Goal: Understand process/instructions

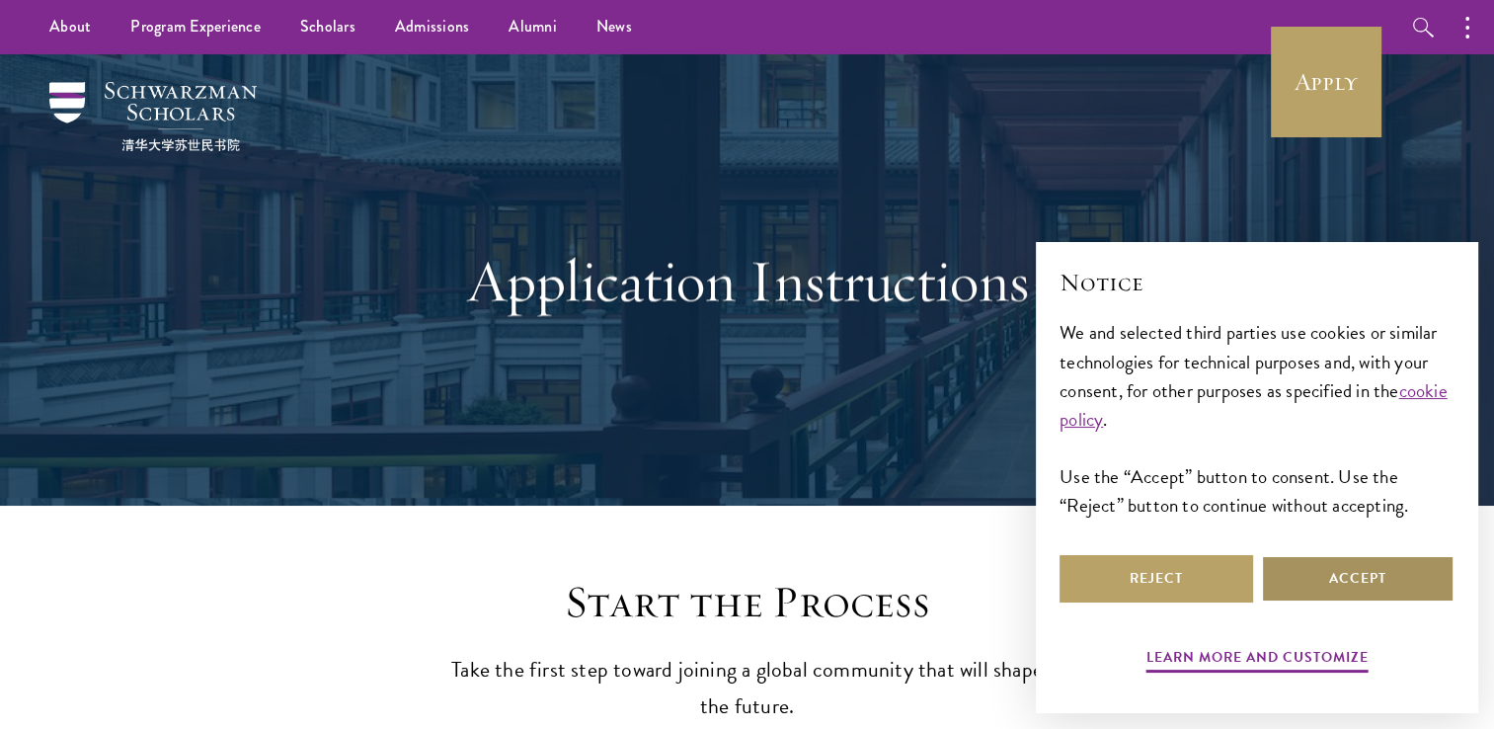
click at [1300, 594] on button "Accept" at bounding box center [1358, 578] width 194 height 47
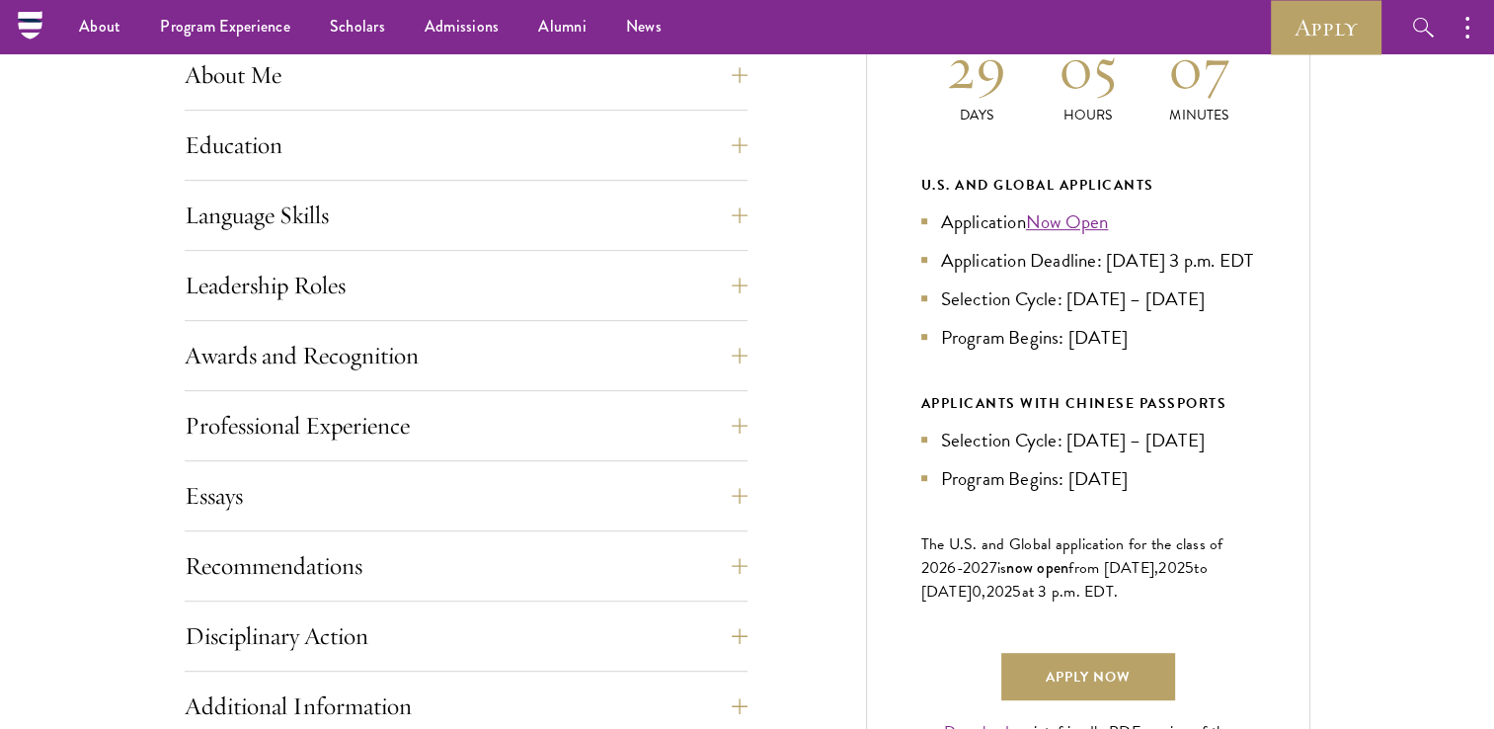
scroll to position [939, 0]
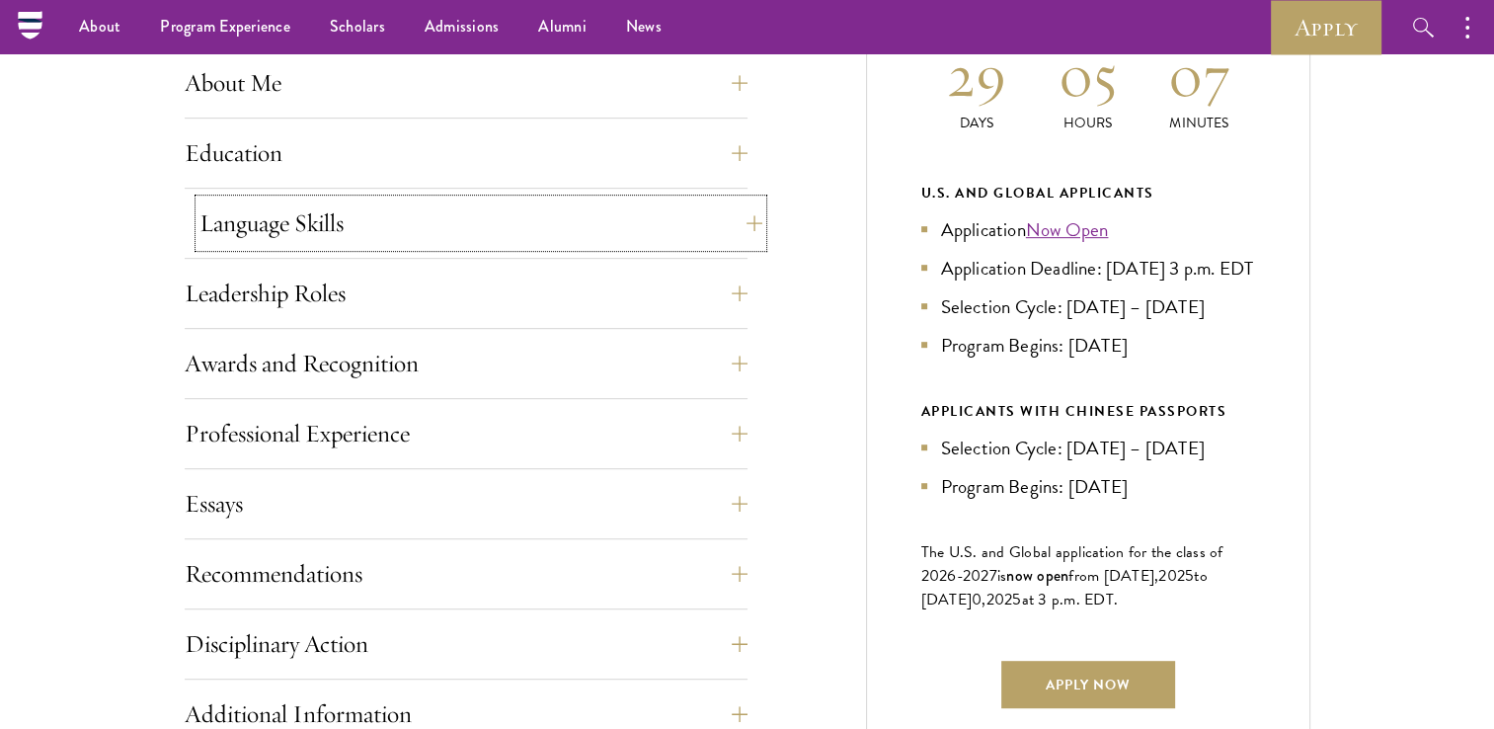
click at [376, 227] on button "Language Skills" at bounding box center [480, 222] width 563 height 47
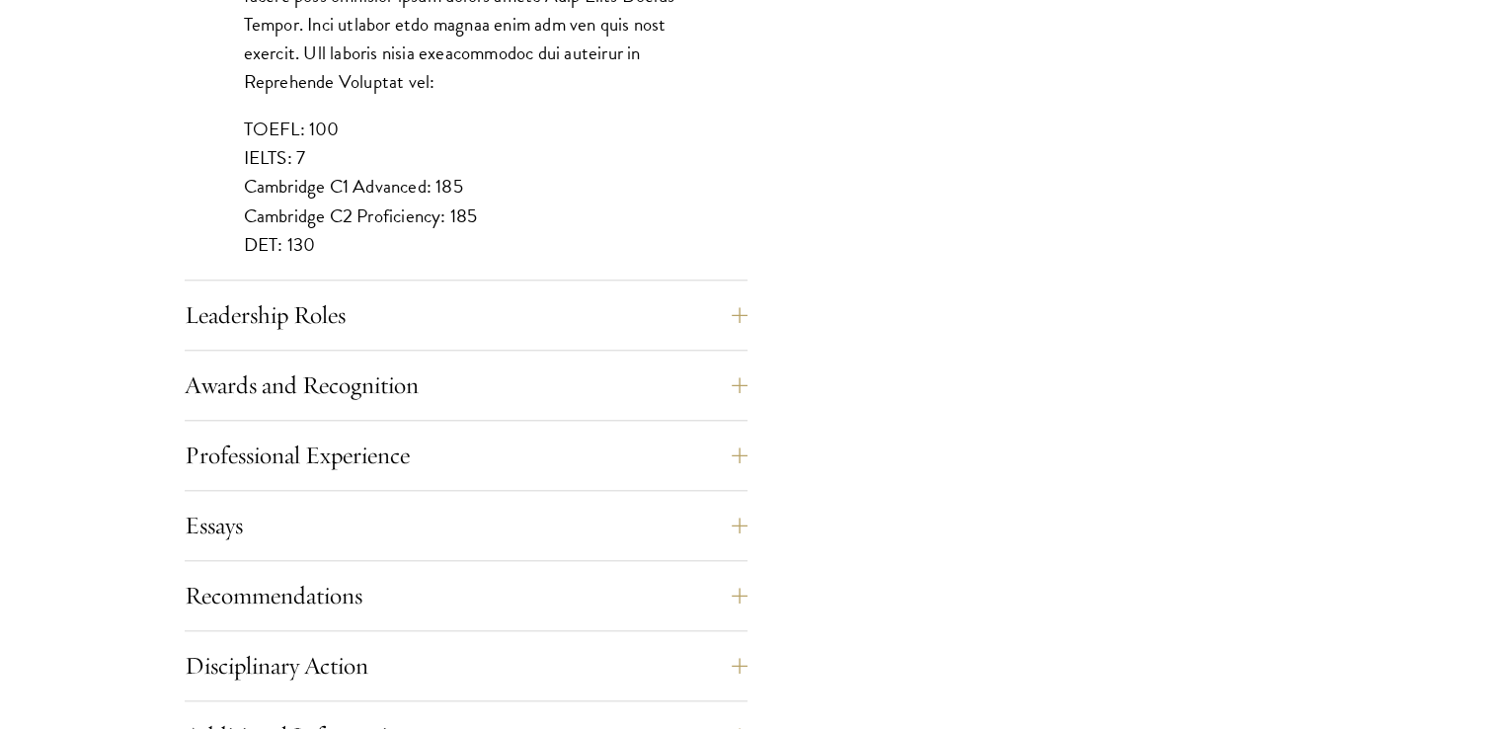
scroll to position [1919, 0]
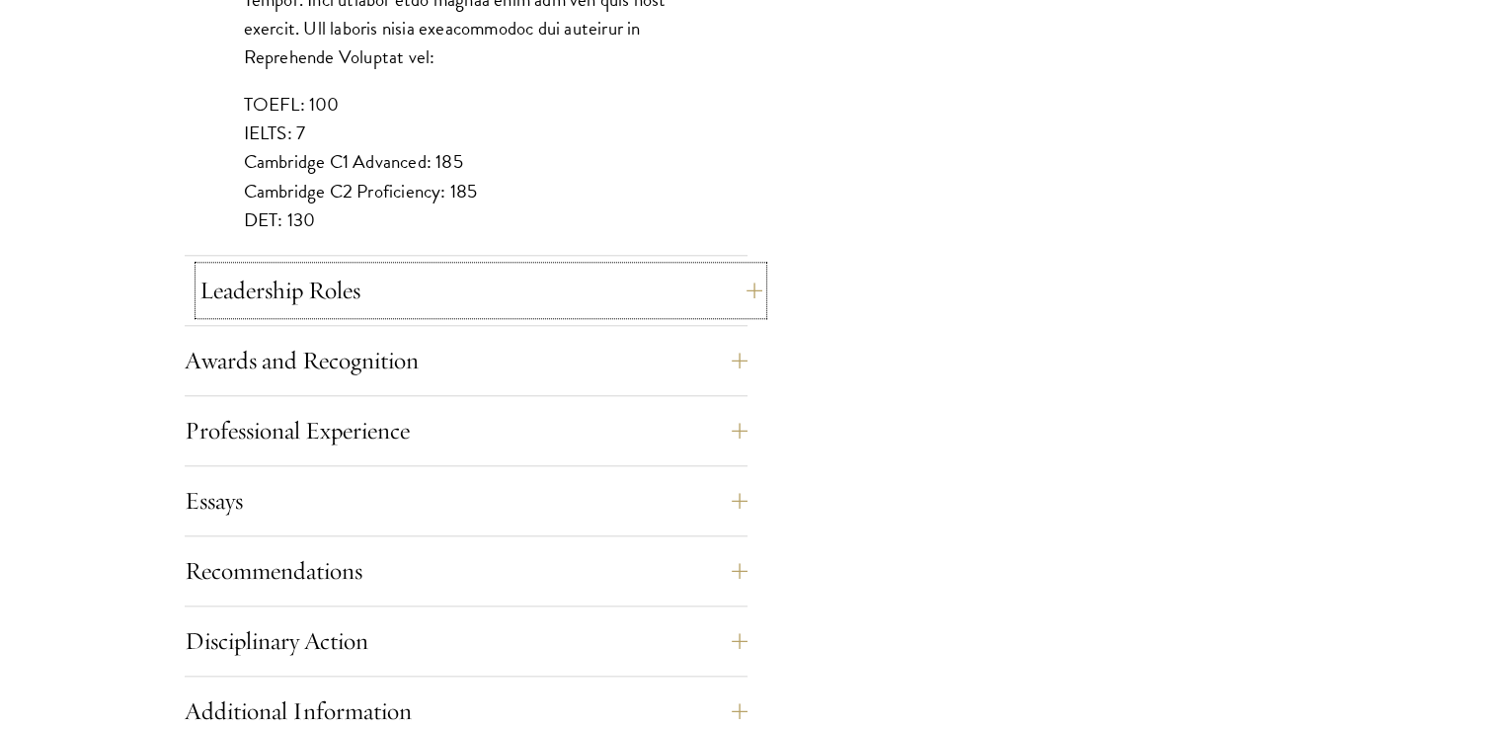
click at [338, 276] on button "Leadership Roles" at bounding box center [480, 290] width 563 height 47
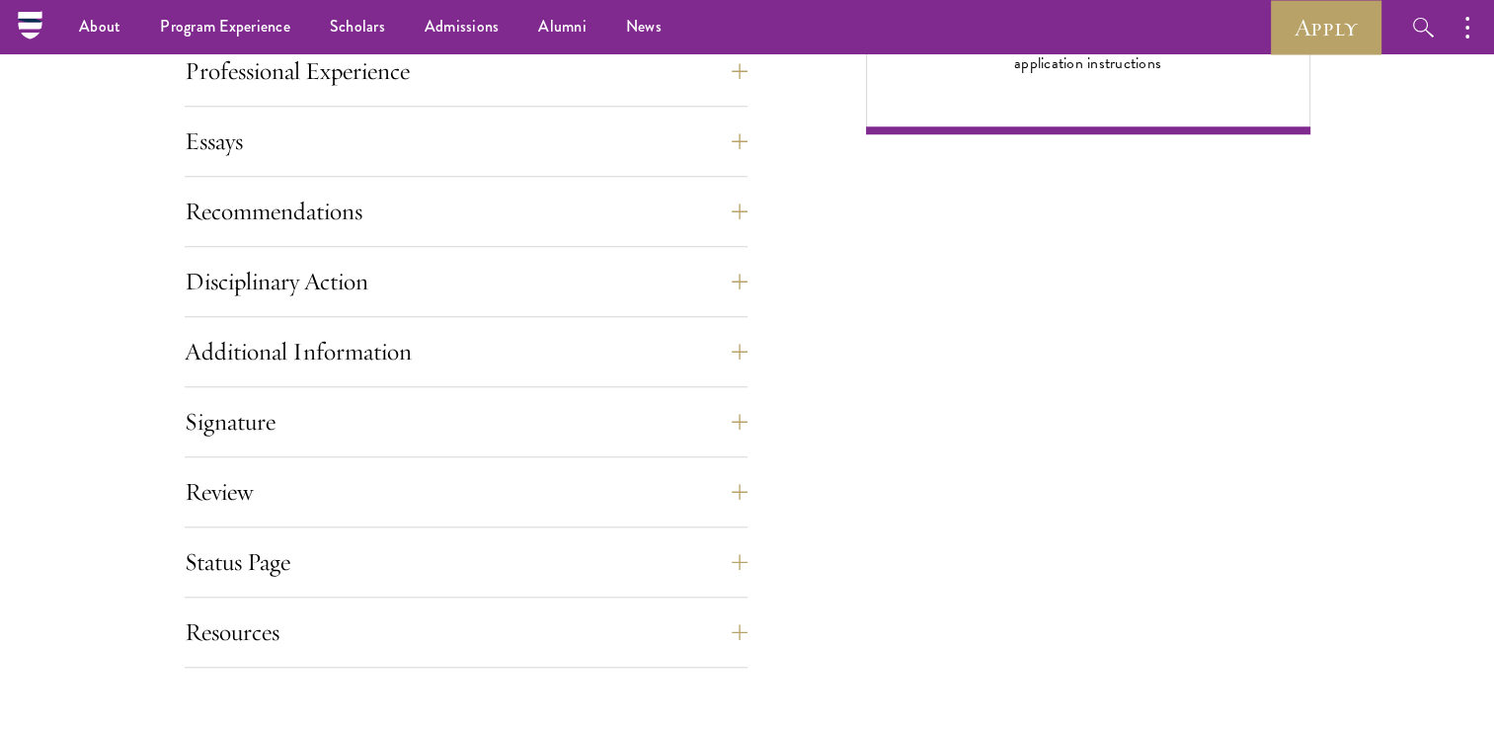
scroll to position [1544, 0]
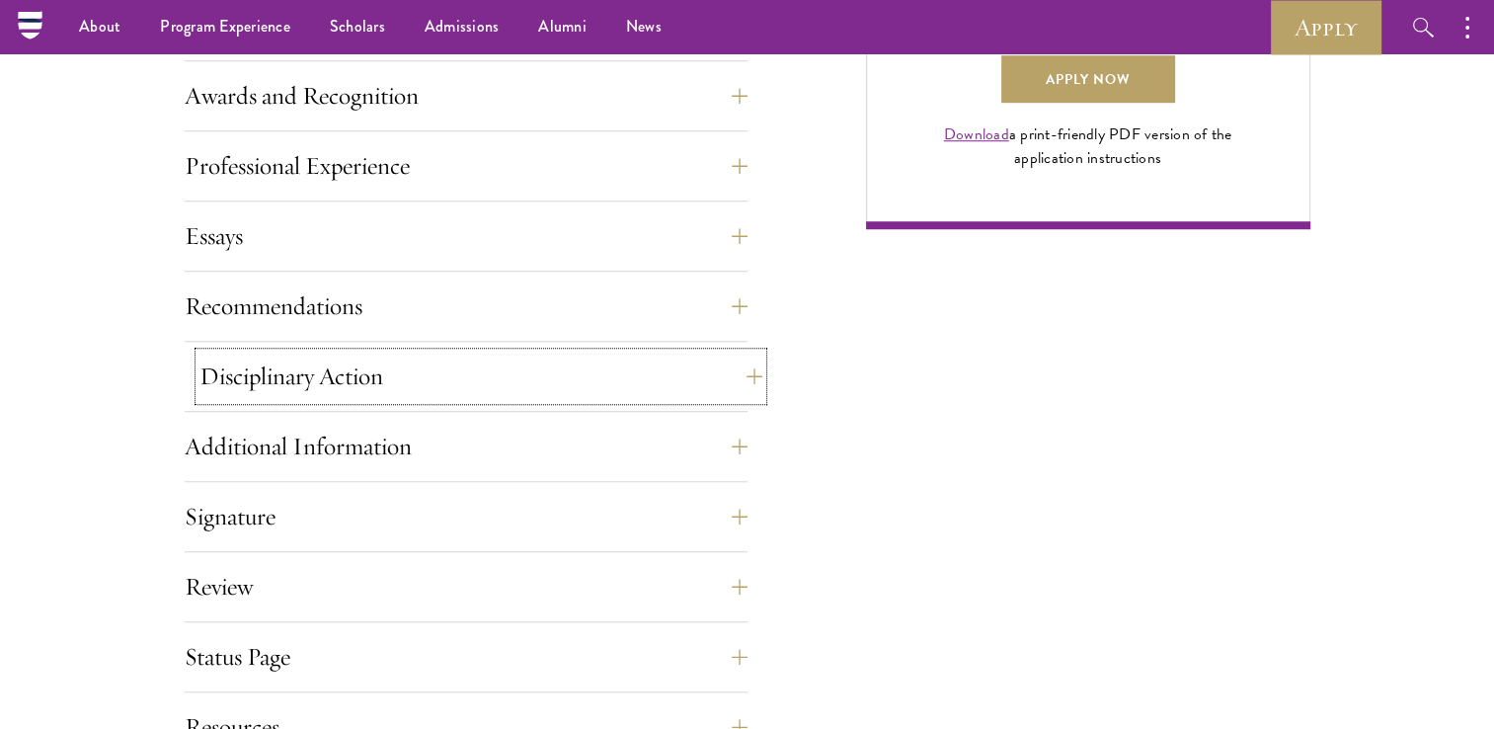
click at [450, 393] on button "Disciplinary Action" at bounding box center [480, 375] width 563 height 47
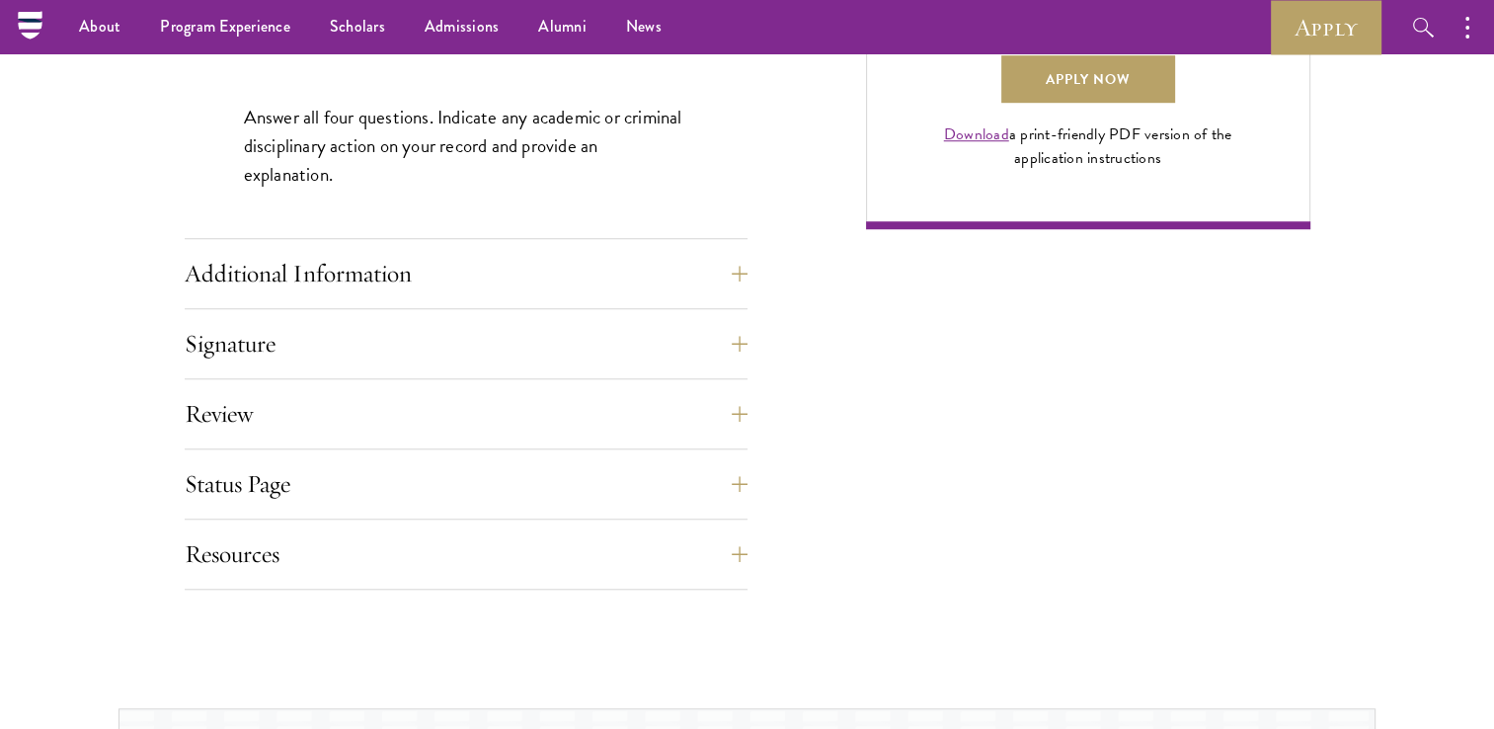
click at [470, 304] on div "Additional Information Interviews: : In-person interviews will take place on [D…" at bounding box center [466, 279] width 563 height 59
click at [381, 271] on button "Additional Information" at bounding box center [480, 273] width 563 height 47
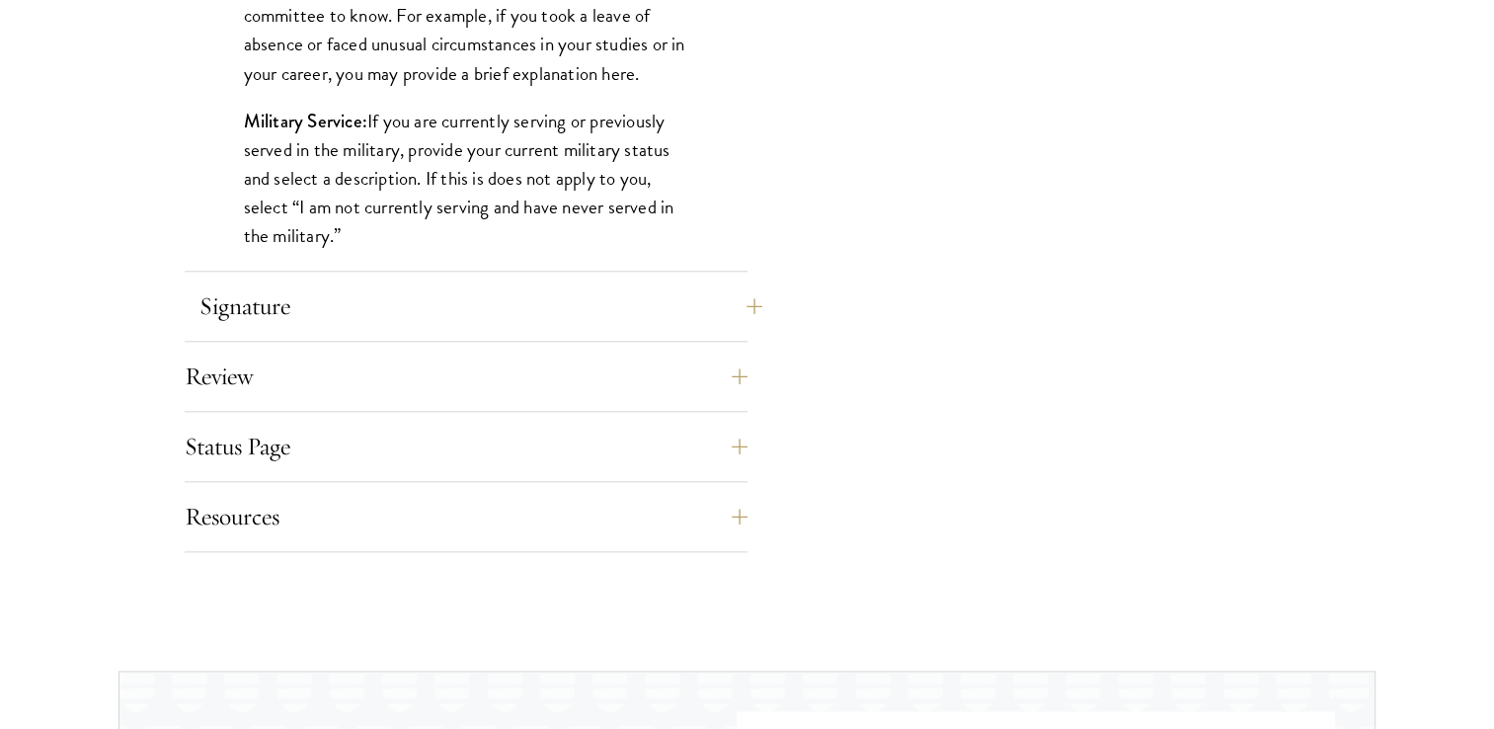
scroll to position [2052, 0]
click at [362, 298] on button "Signature" at bounding box center [480, 303] width 563 height 47
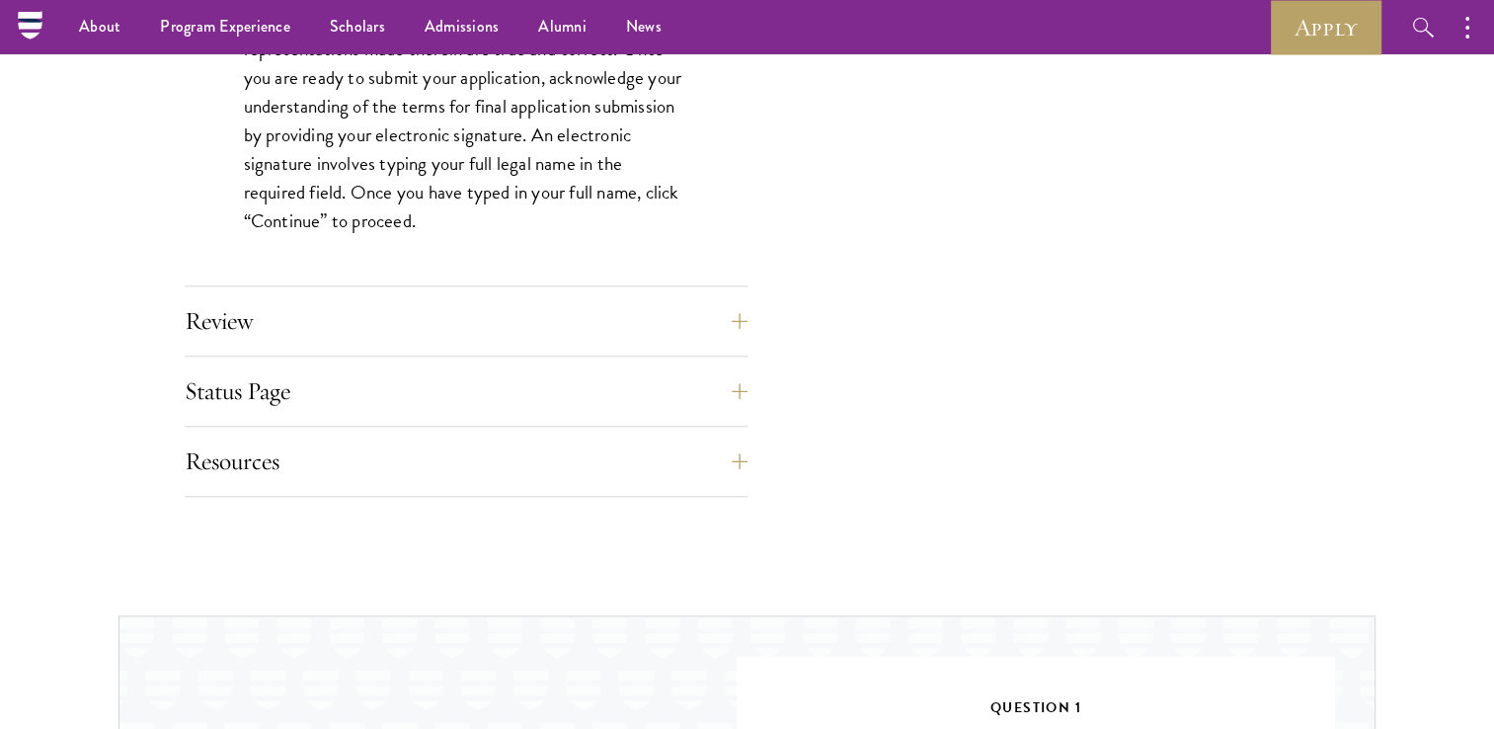
scroll to position [1886, 0]
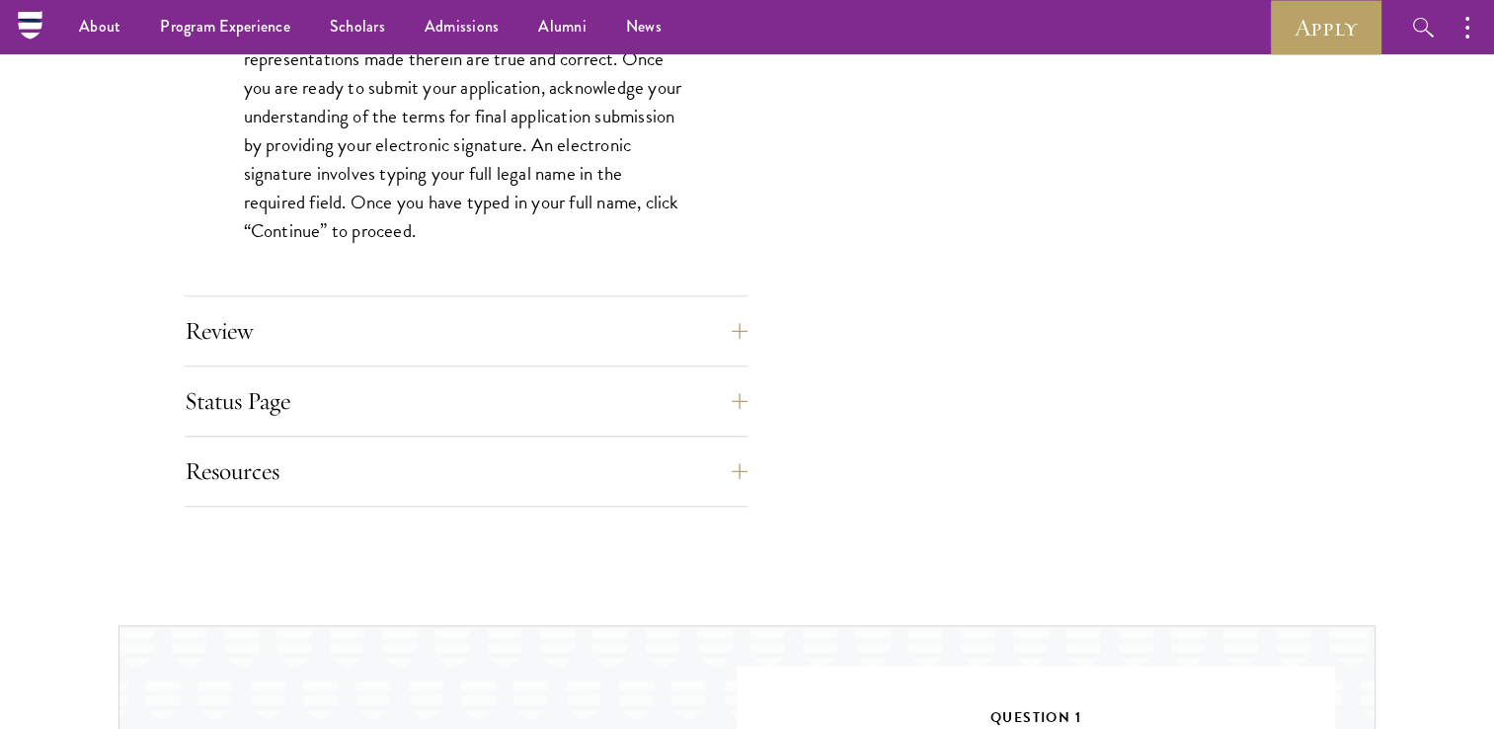
click at [328, 429] on div "Status Page This page will appear after you have submitted your application. Yo…" at bounding box center [466, 406] width 563 height 59
click at [316, 487] on button "Resources" at bounding box center [480, 470] width 563 height 47
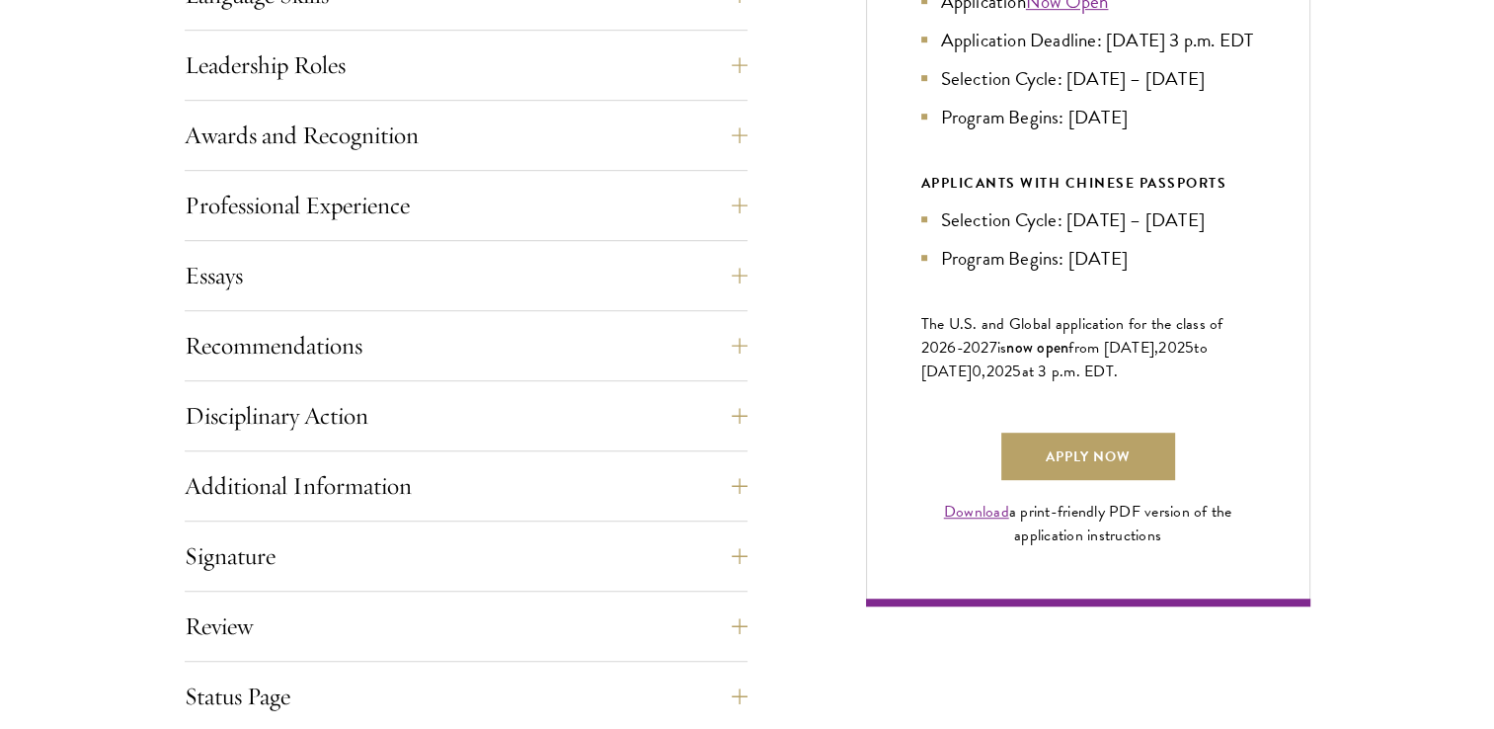
scroll to position [1169, 0]
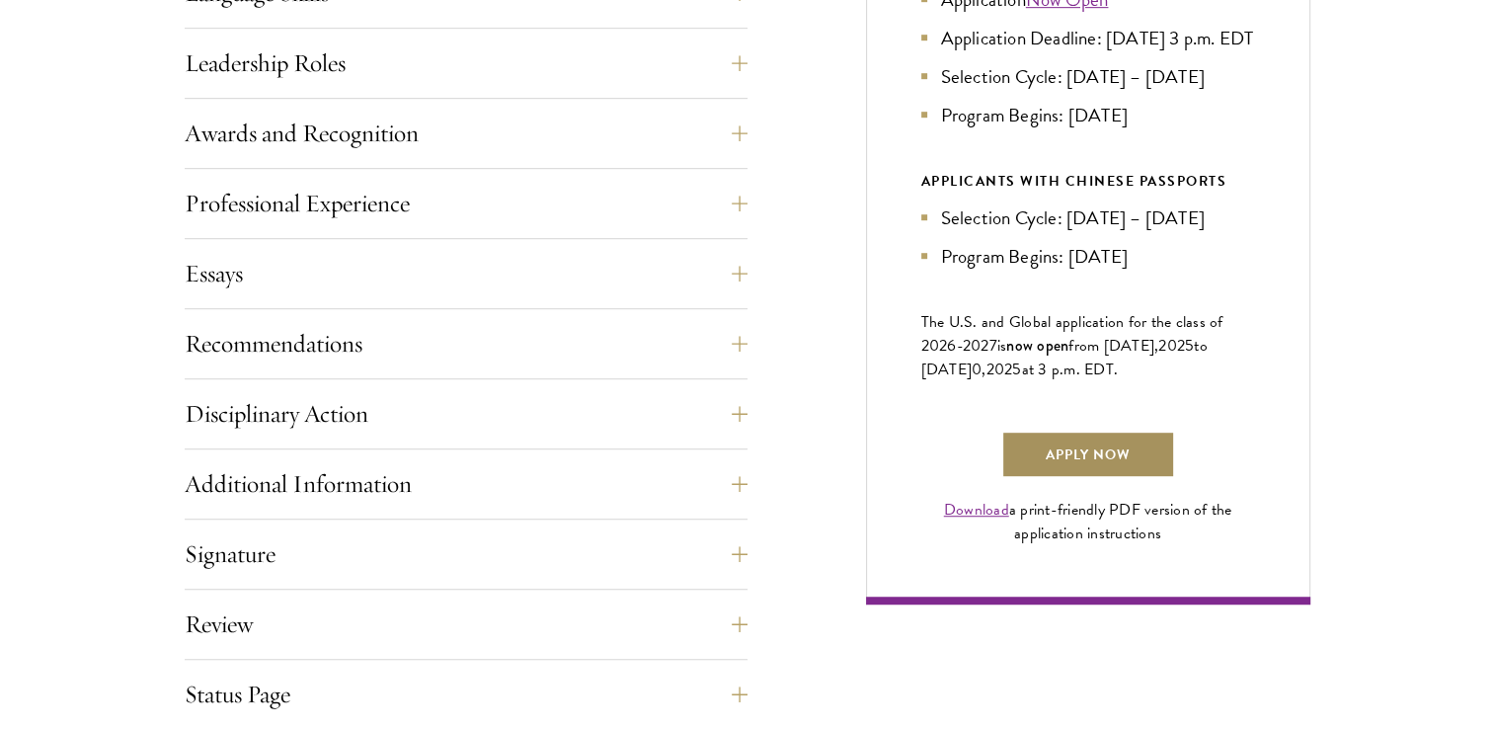
click at [1106, 478] on link "Apply Now" at bounding box center [1088, 454] width 174 height 47
